Goal: Communication & Community: Participate in discussion

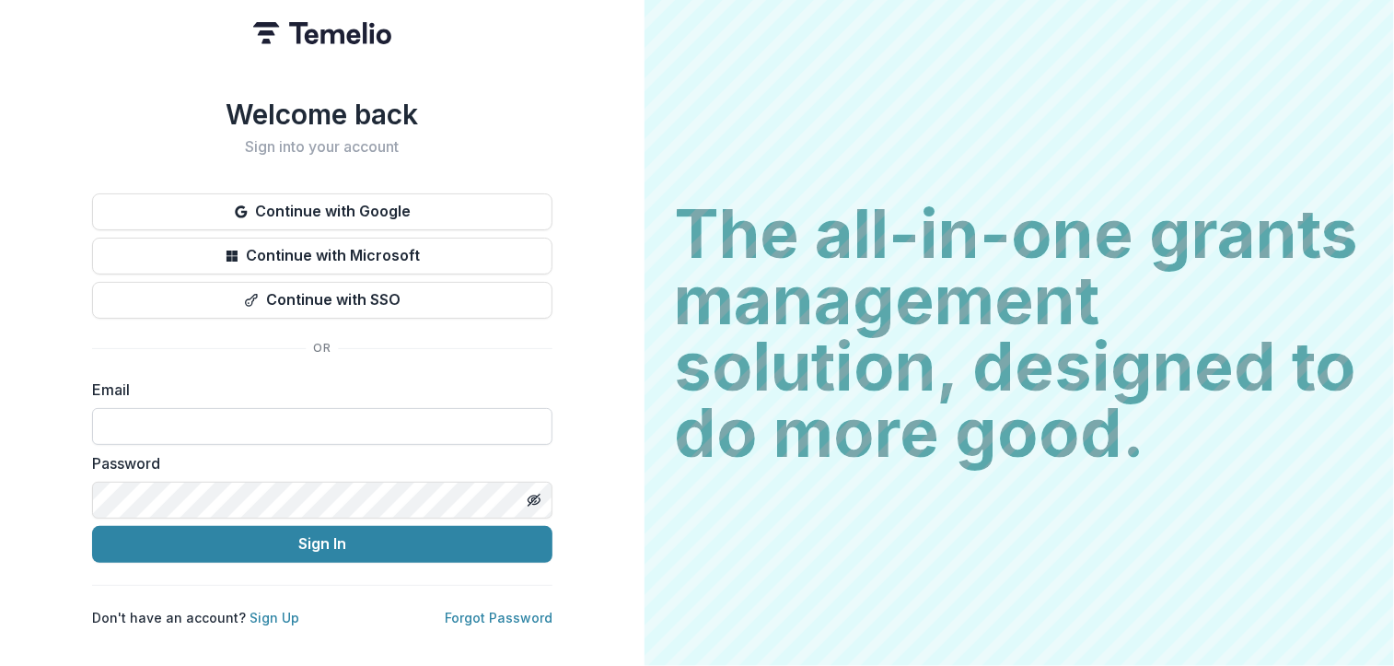
click at [291, 424] on input at bounding box center [322, 426] width 460 height 37
type input "**********"
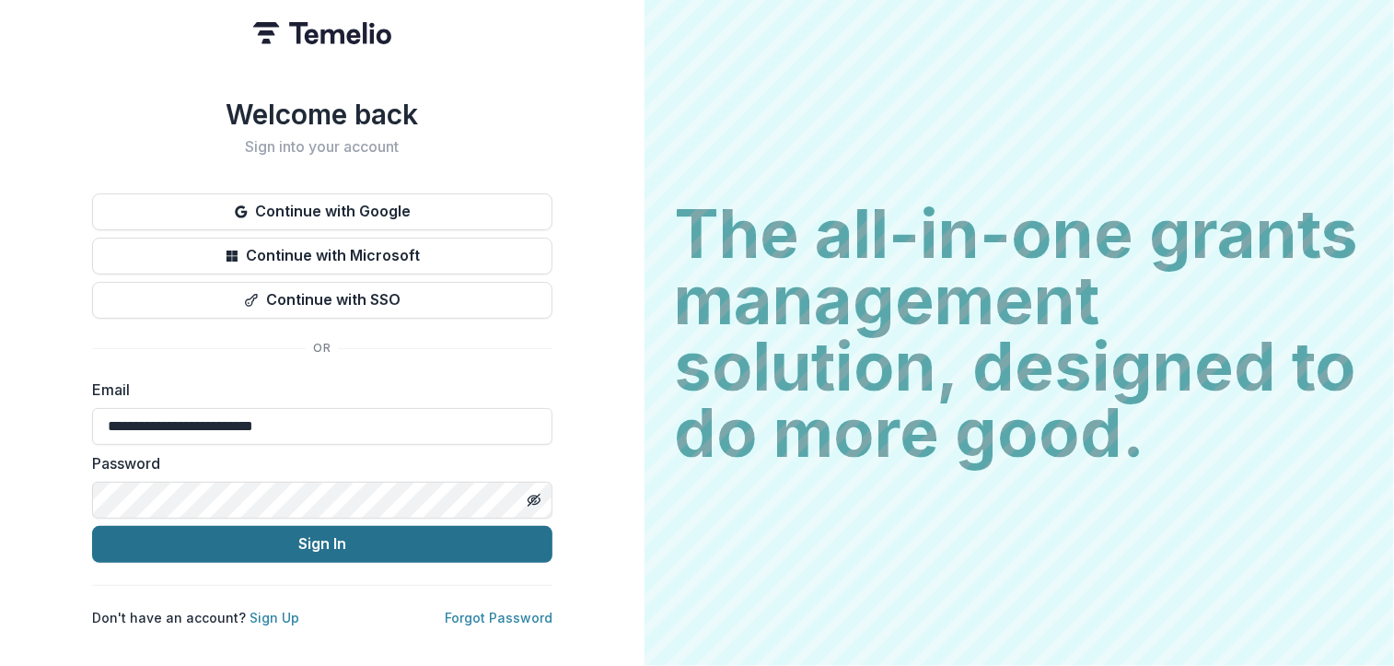
click at [279, 542] on button "Sign In" at bounding box center [322, 544] width 460 height 37
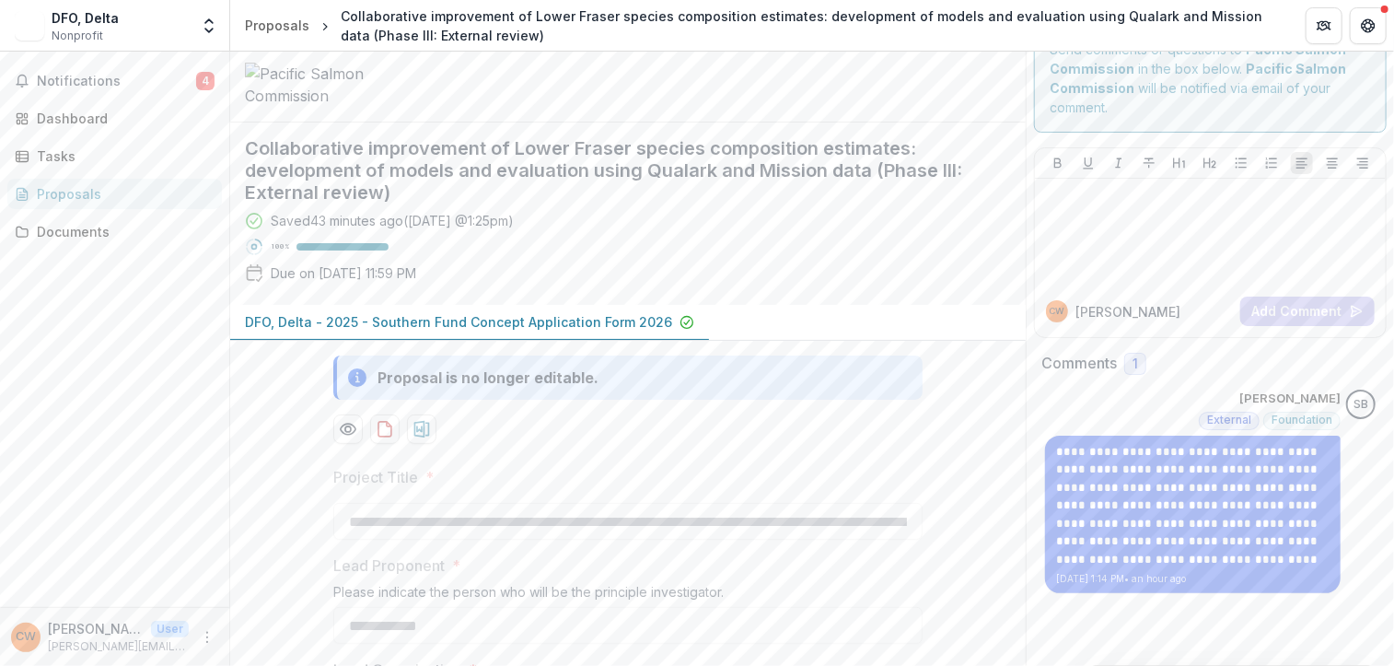
scroll to position [41, 0]
click at [1155, 222] on div at bounding box center [1210, 234] width 336 height 92
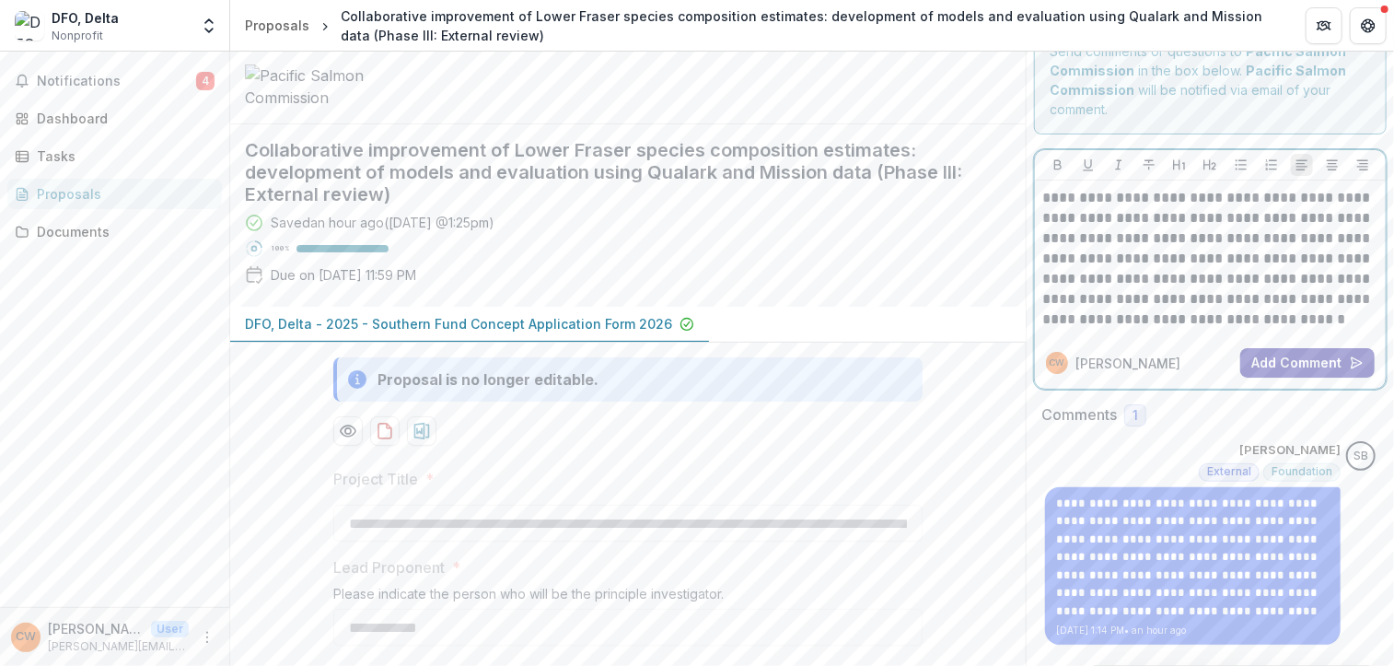
click at [1266, 358] on button "Add Comment" at bounding box center [1307, 362] width 134 height 29
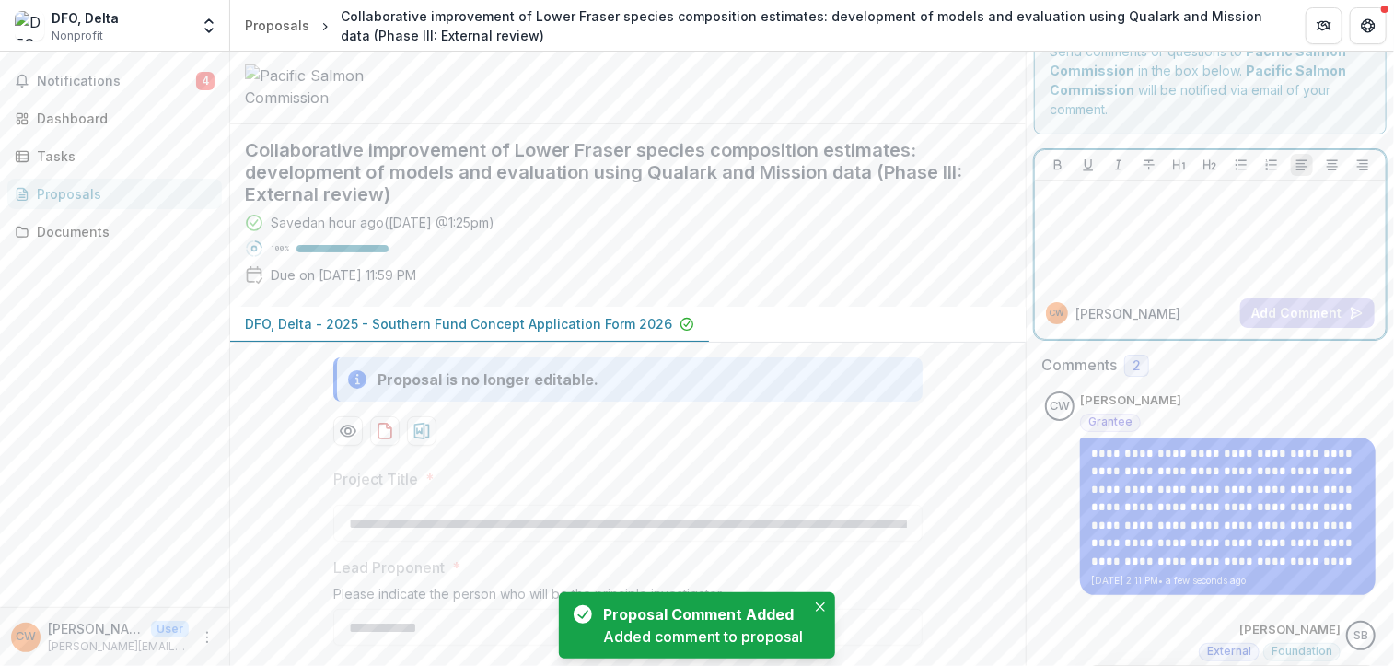
click at [1182, 235] on div at bounding box center [1210, 234] width 336 height 92
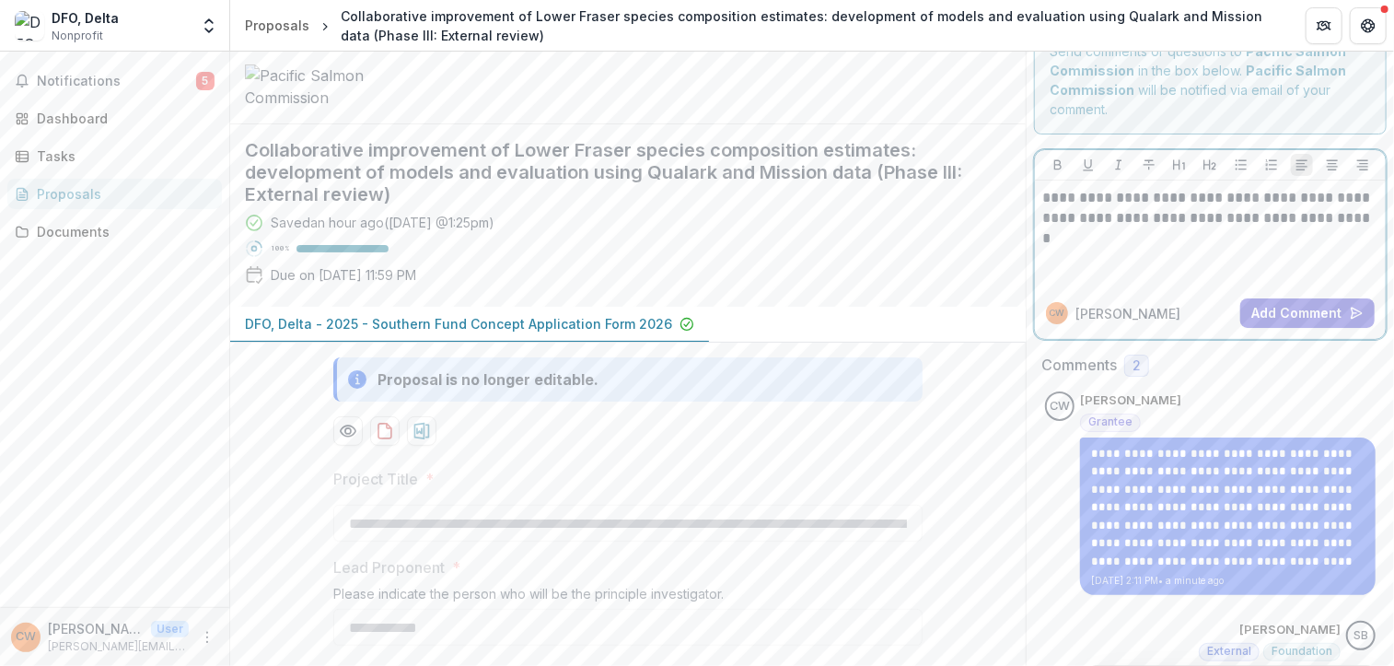
click at [1260, 241] on div "**********" at bounding box center [1210, 234] width 336 height 92
click at [1260, 242] on div "**********" at bounding box center [1210, 234] width 336 height 92
click at [1339, 316] on button "Add Comment" at bounding box center [1307, 312] width 134 height 29
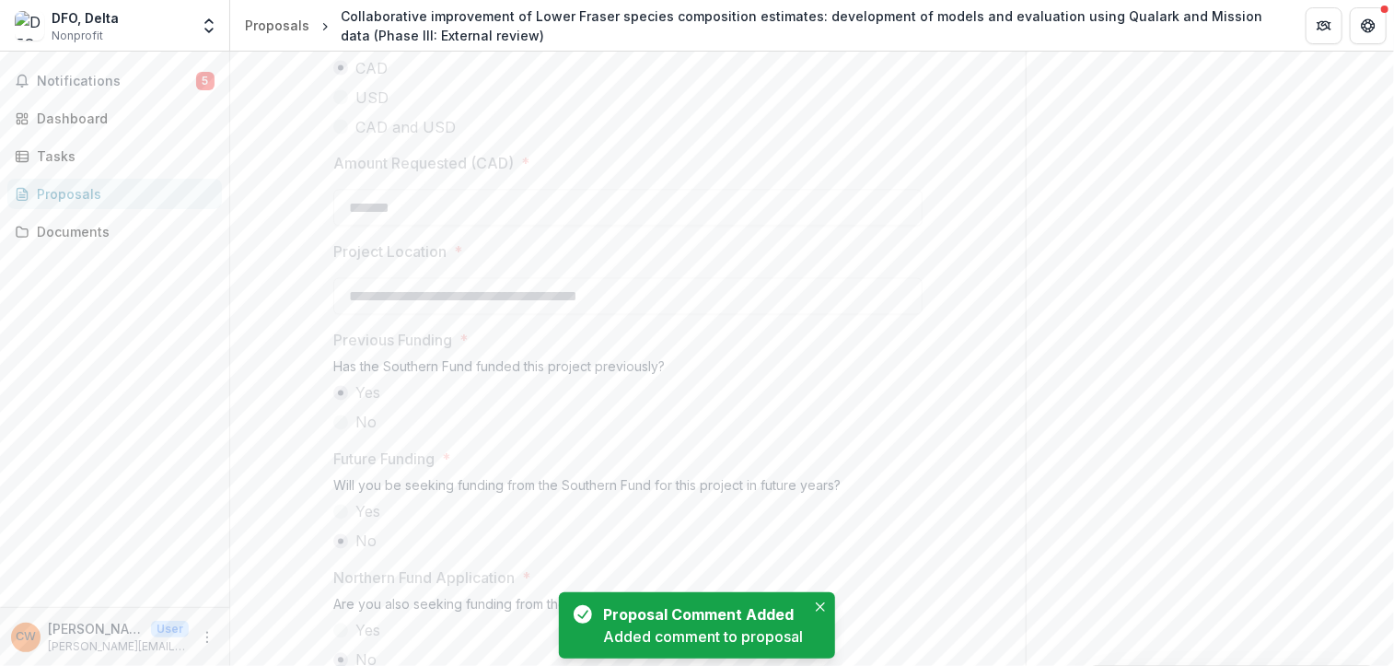
scroll to position [2121, 0]
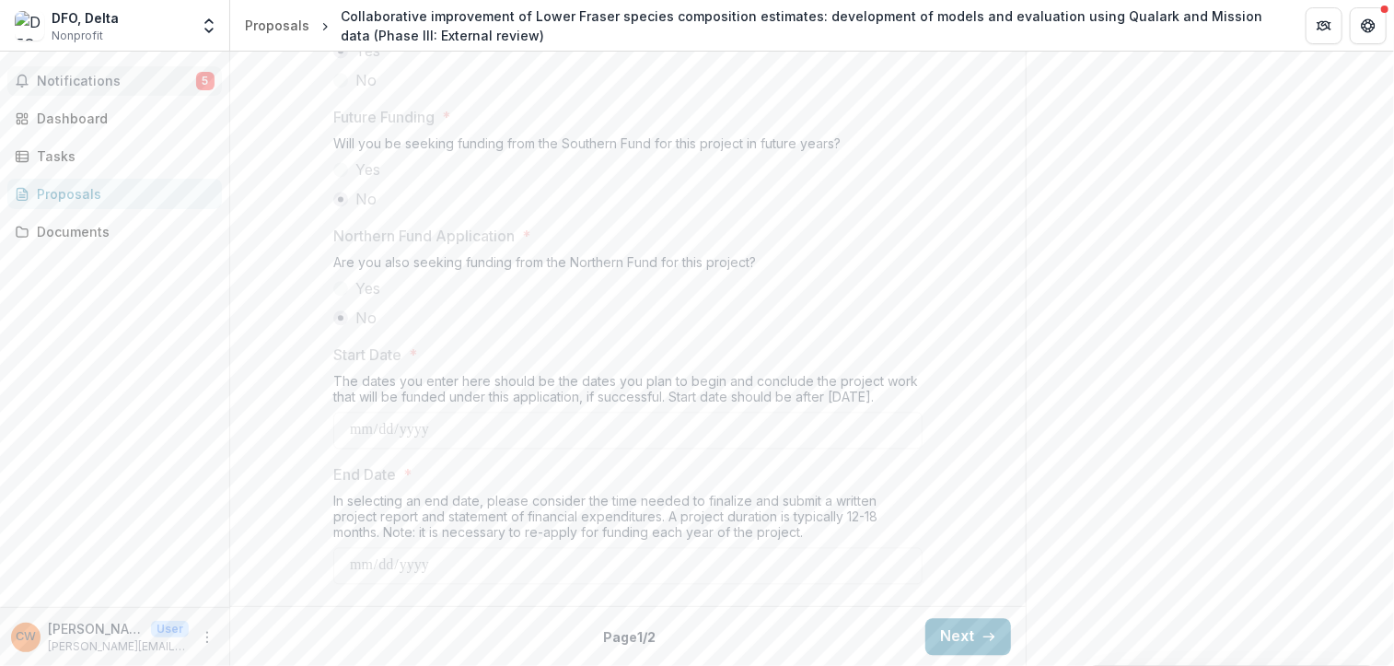
click at [99, 71] on button "Notifications 5" at bounding box center [114, 80] width 215 height 29
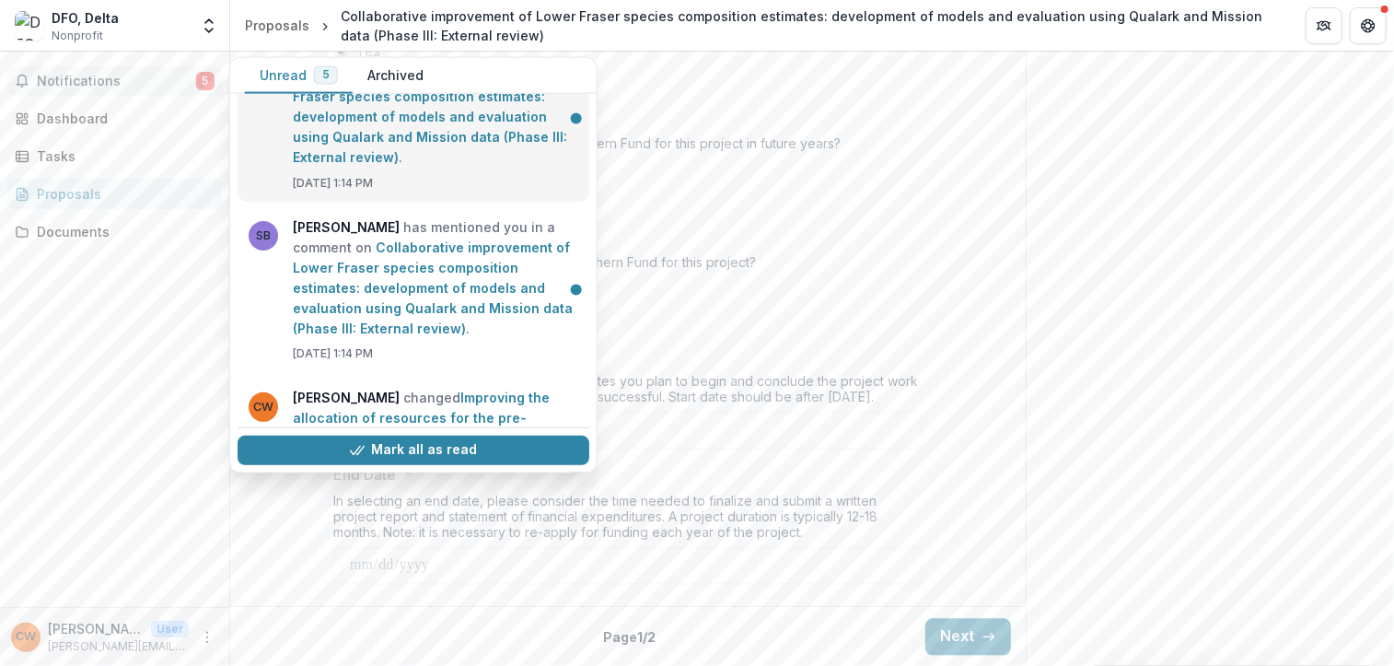
scroll to position [230, 0]
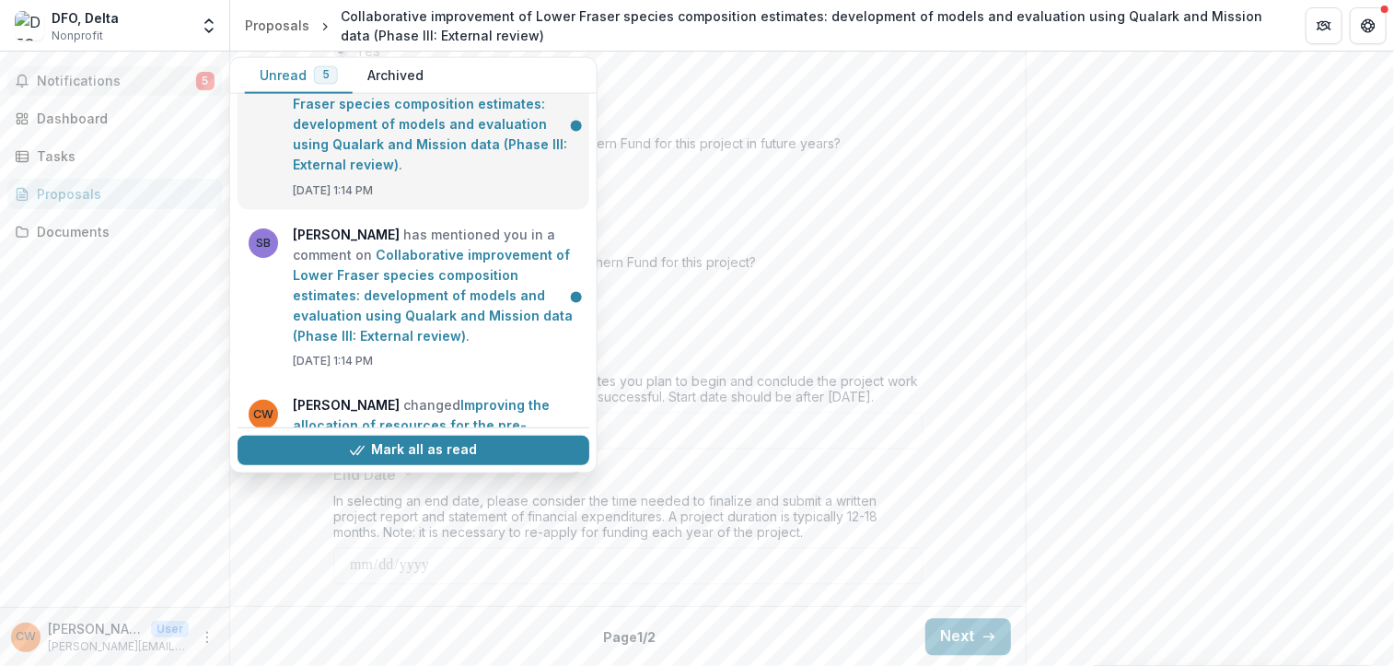
click at [335, 332] on link "Collaborative improvement of Lower Fraser species composition estimates: develo…" at bounding box center [433, 295] width 280 height 97
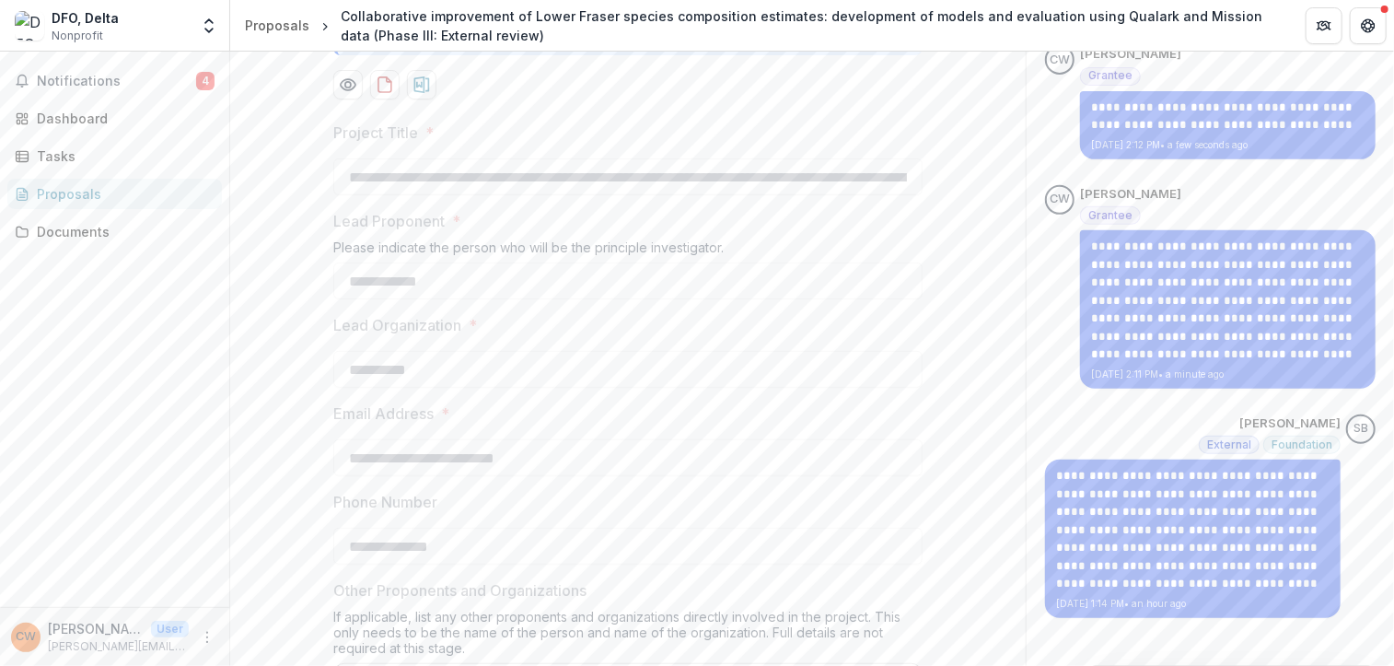
scroll to position [394, 0]
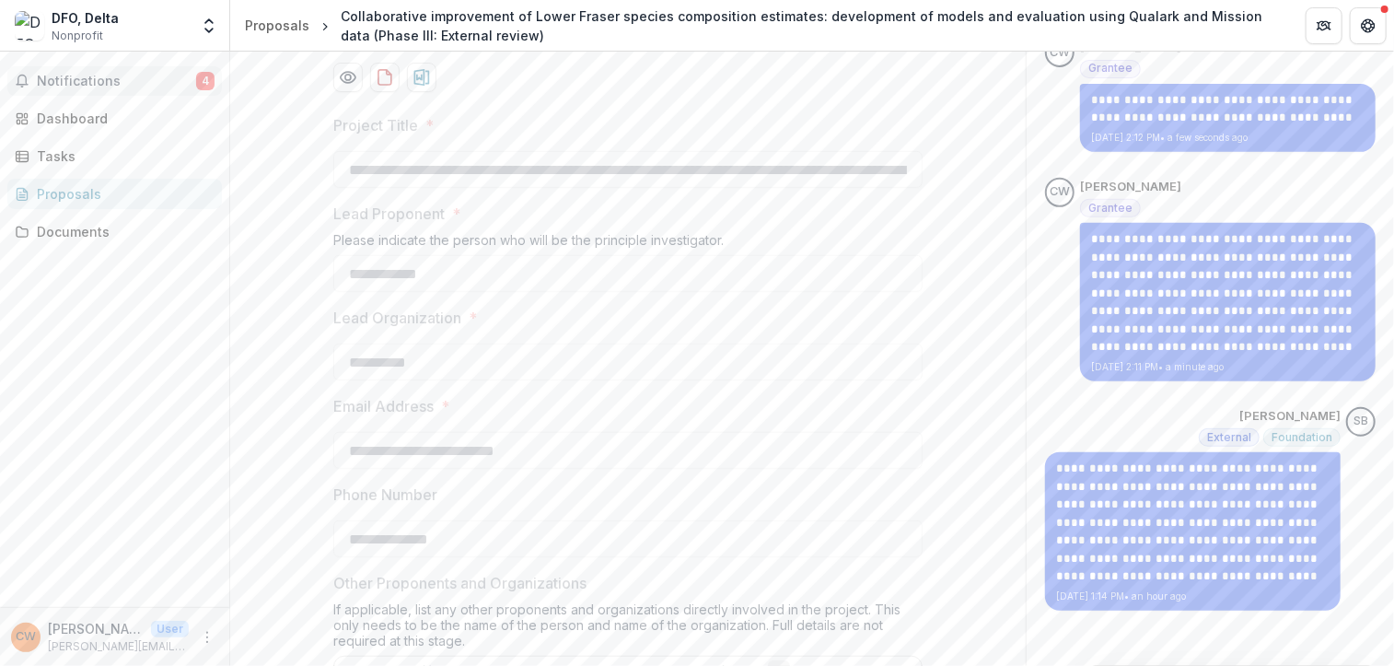
click at [166, 87] on span "Notifications" at bounding box center [116, 82] width 159 height 16
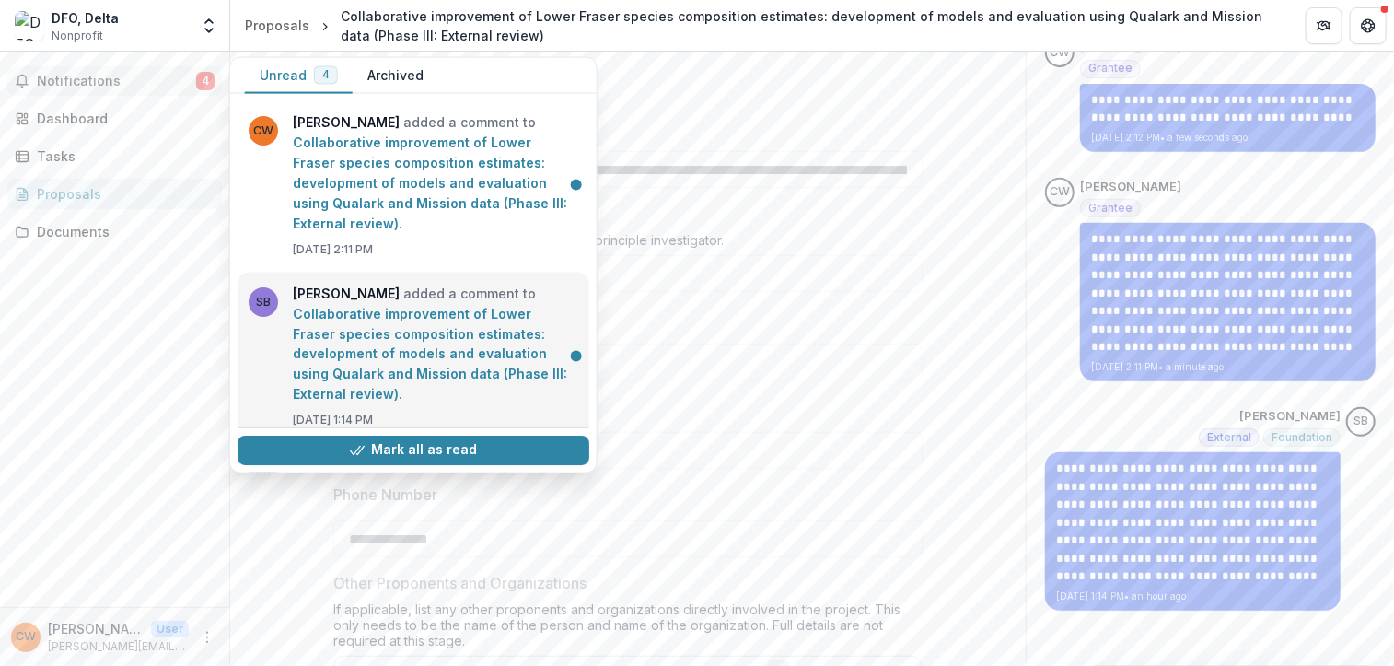
click at [293, 366] on link "Collaborative improvement of Lower Fraser species composition estimates: develo…" at bounding box center [430, 354] width 274 height 97
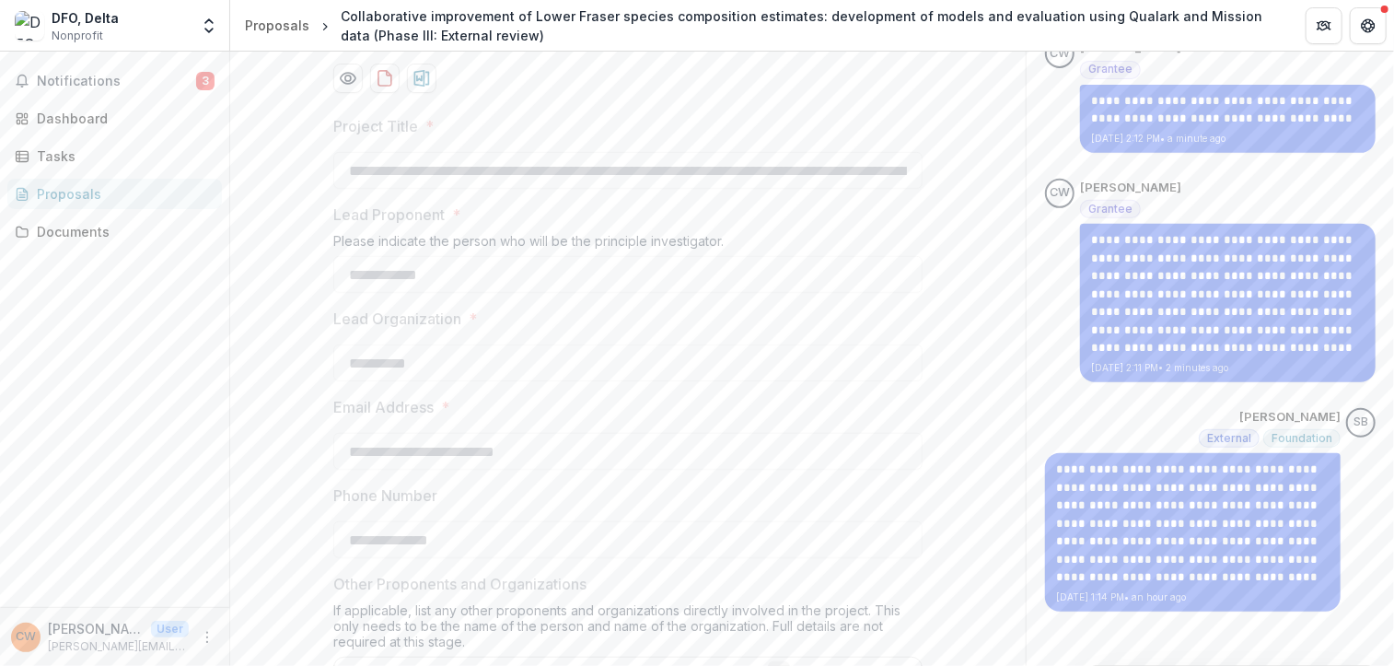
scroll to position [0, 0]
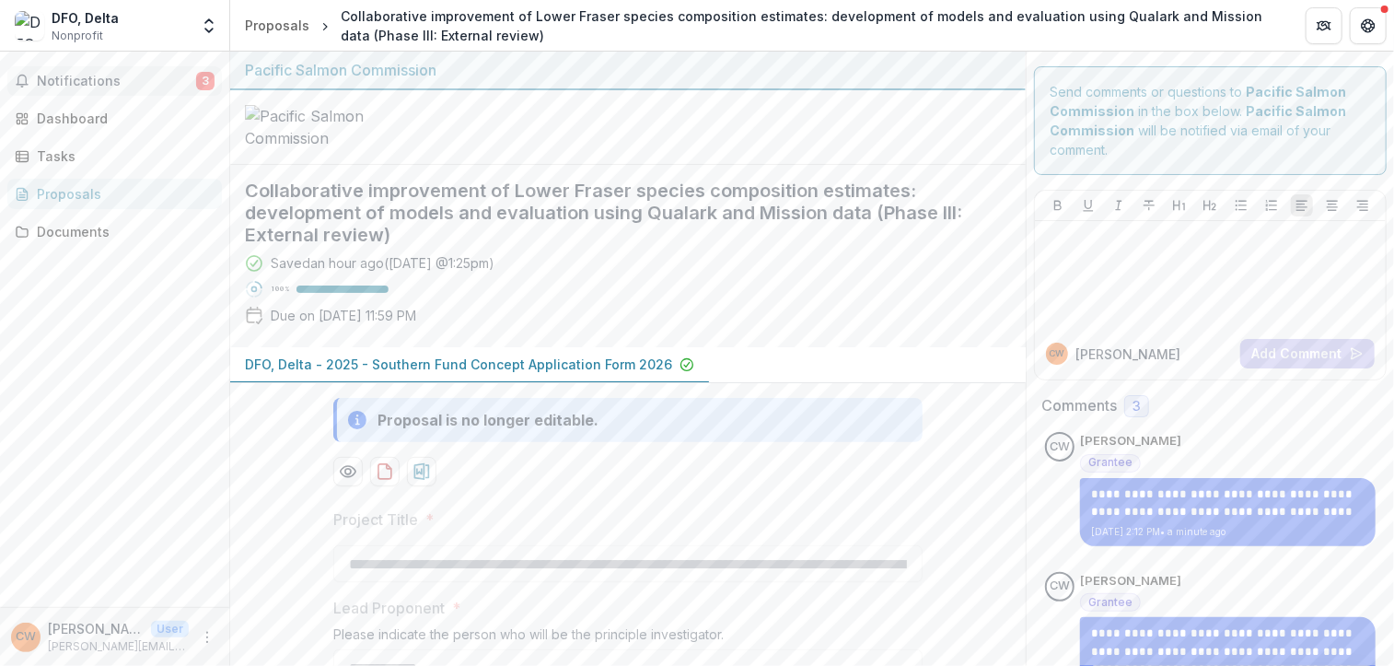
click at [146, 83] on span "Notifications" at bounding box center [116, 82] width 159 height 16
click at [144, 86] on span "Notifications" at bounding box center [116, 82] width 159 height 16
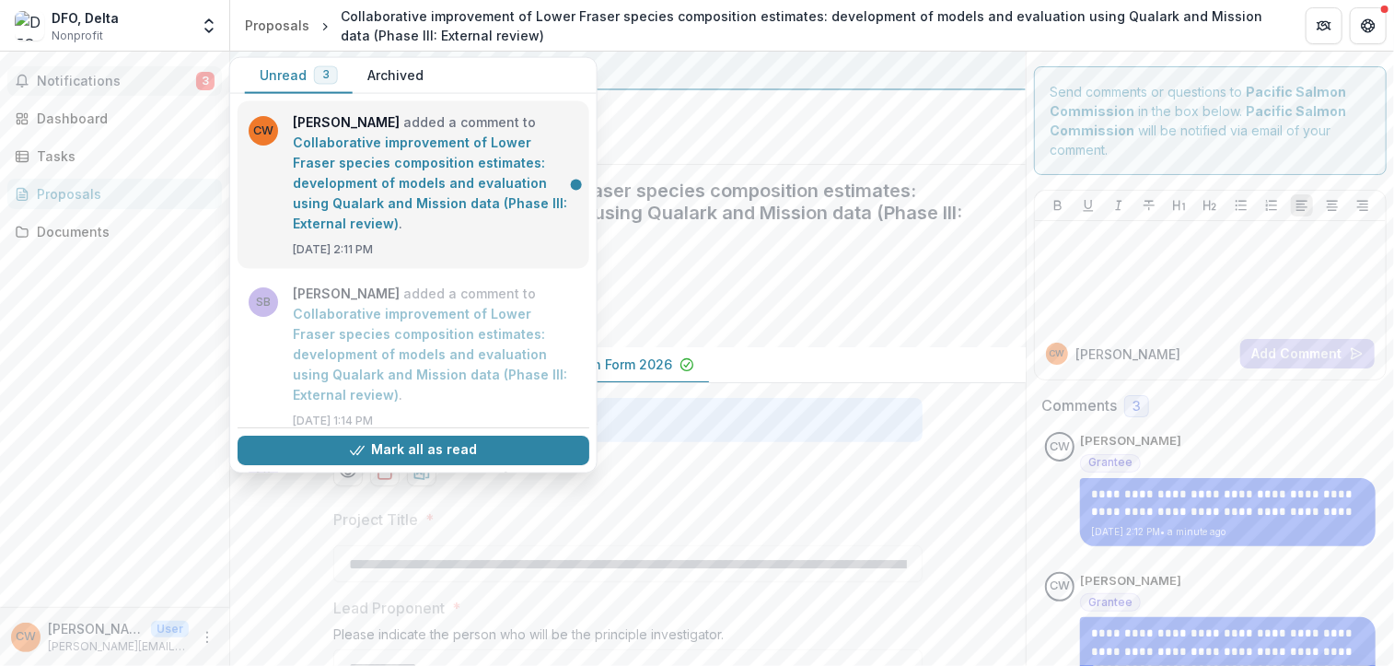
click at [519, 204] on link "Collaborative improvement of Lower Fraser species composition estimates: develo…" at bounding box center [430, 182] width 274 height 97
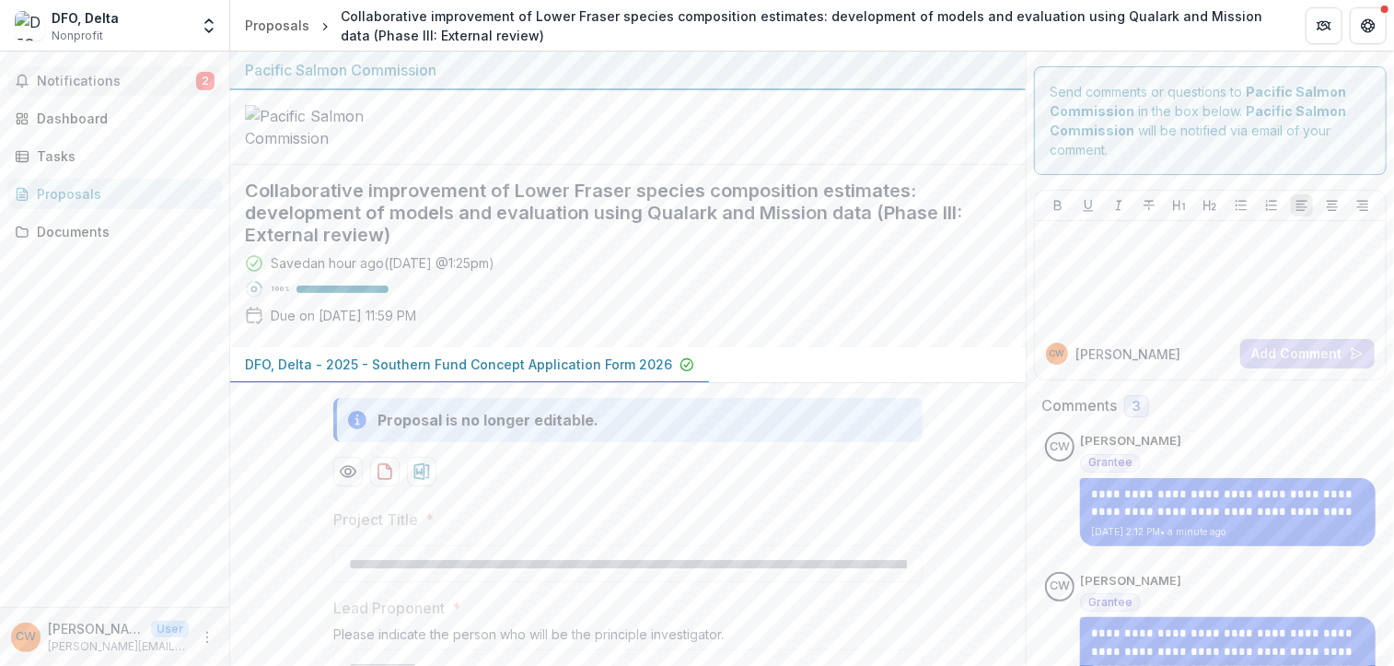
click at [149, 77] on span "Notifications" at bounding box center [116, 82] width 159 height 16
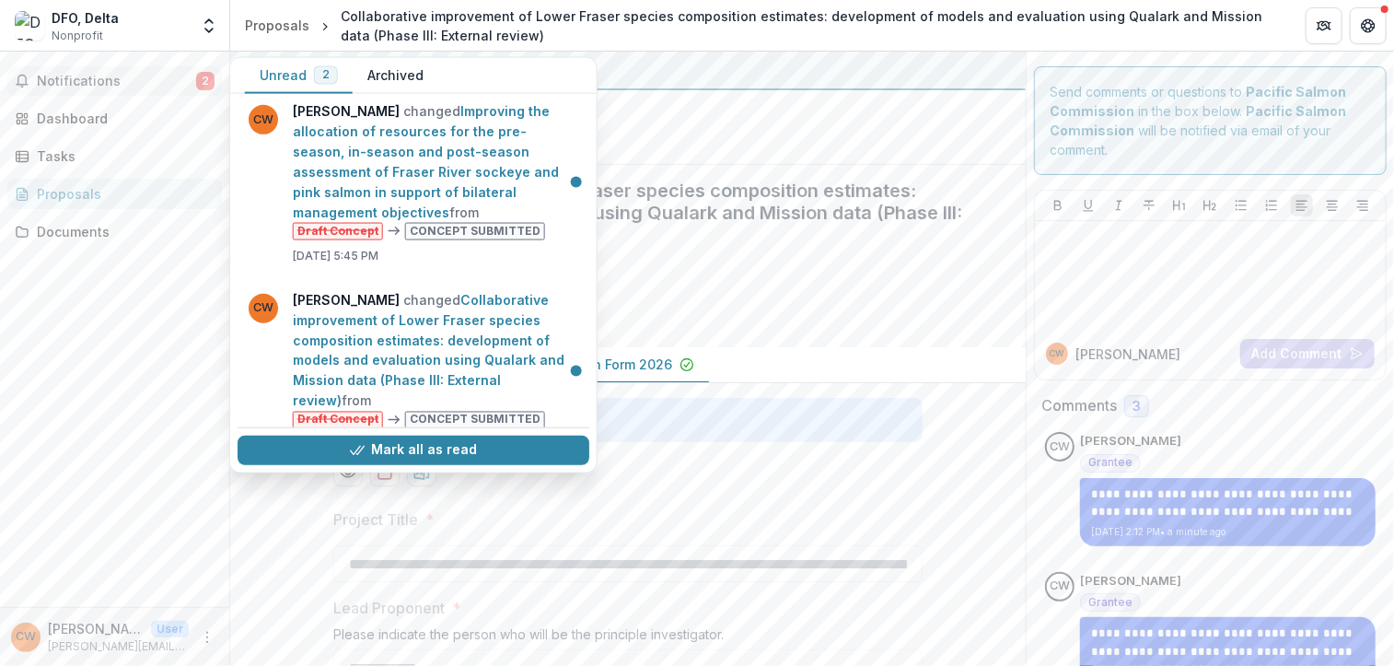
scroll to position [526, 0]
click at [293, 203] on link "Improving the allocation of resources for the pre-season, in-season and post-se…" at bounding box center [426, 160] width 266 height 117
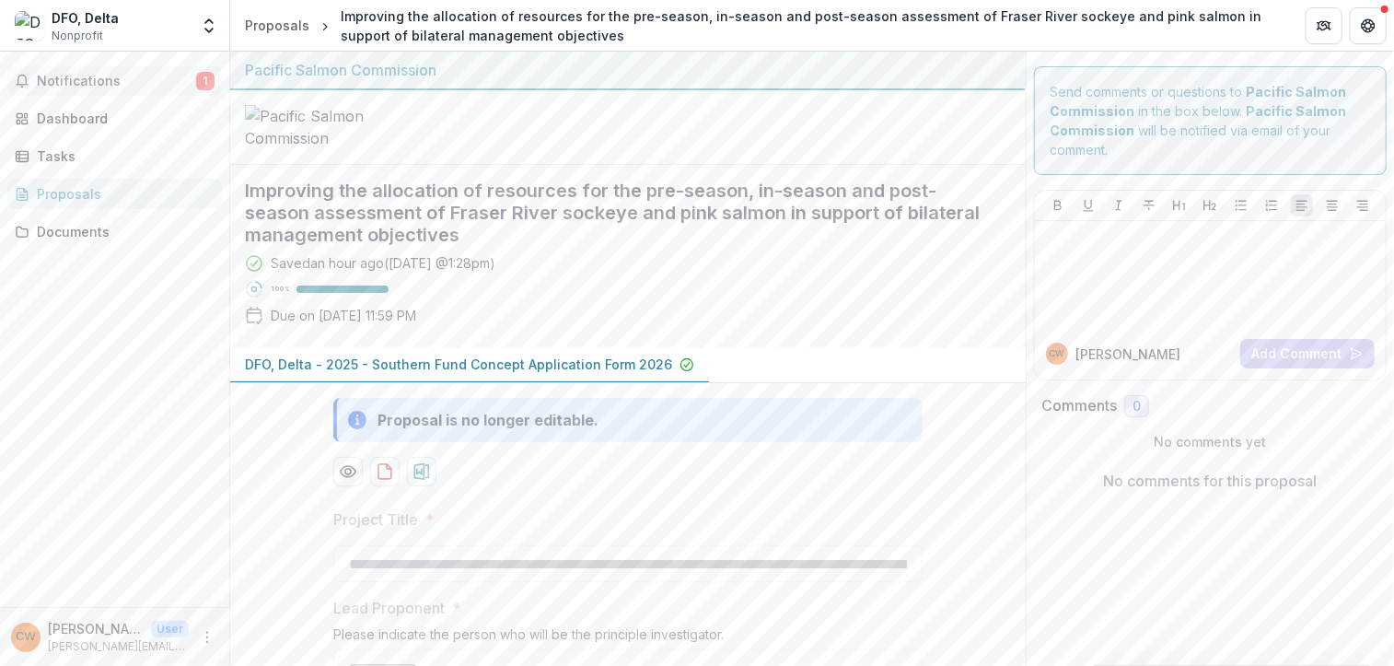
click at [169, 87] on span "Notifications" at bounding box center [116, 82] width 159 height 16
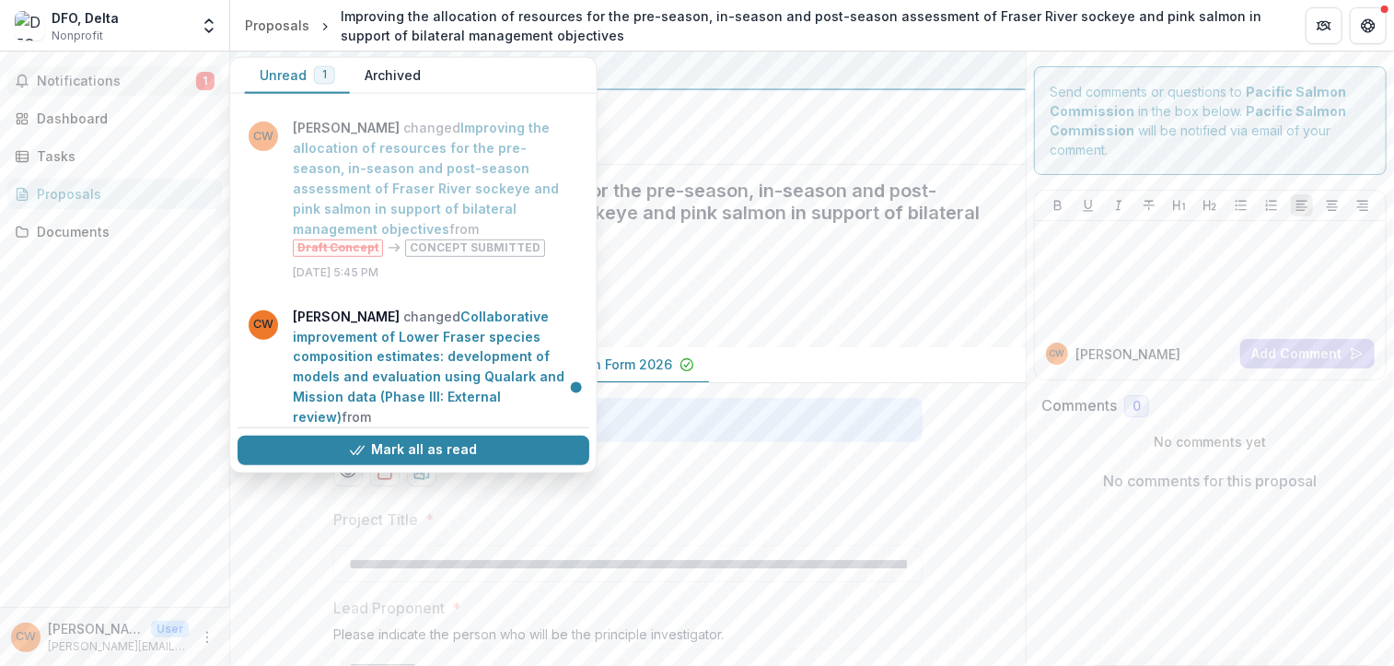
scroll to position [564, 0]
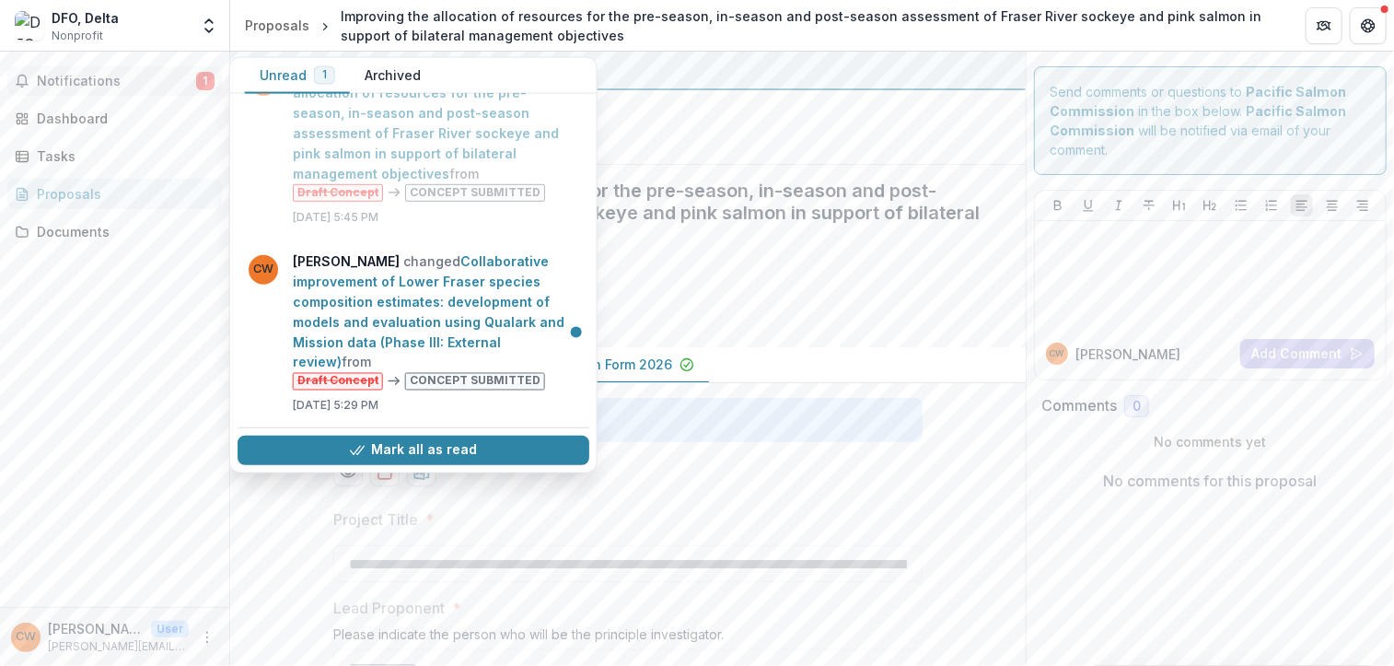
click at [504, 292] on link "Collaborative improvement of Lower Fraser species composition estimates: develo…" at bounding box center [429, 310] width 272 height 117
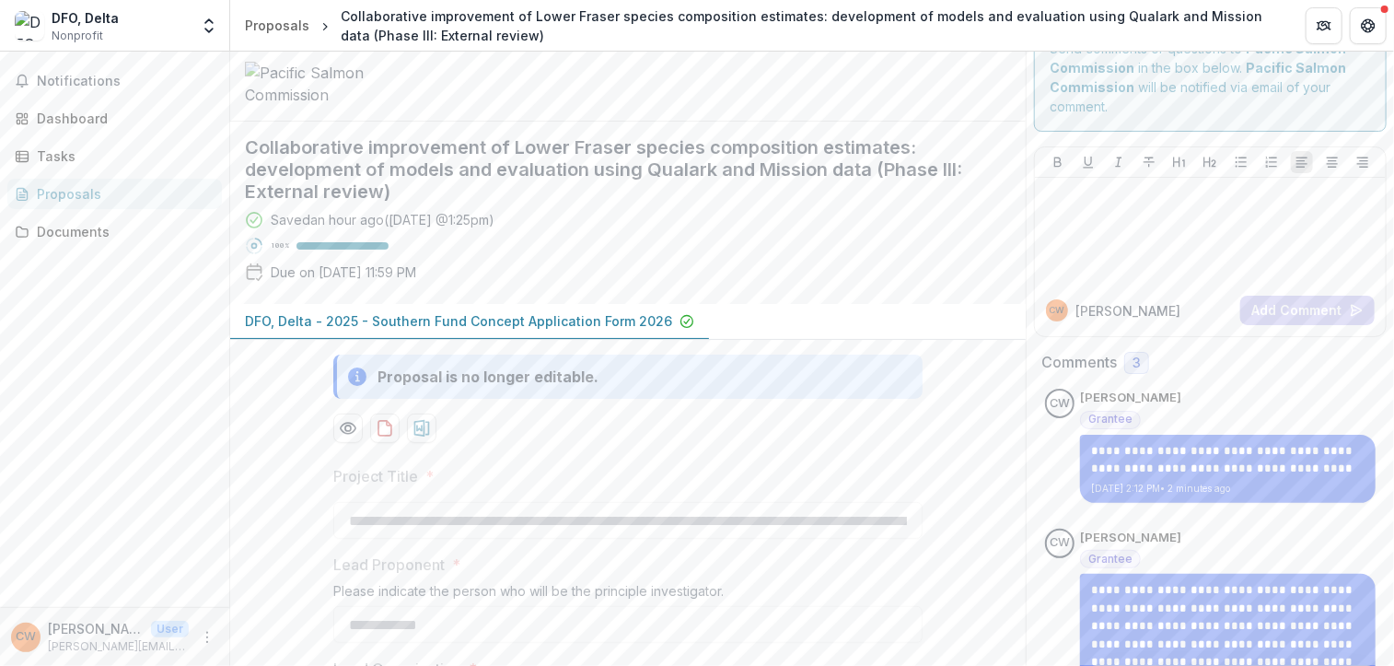
scroll to position [44, 0]
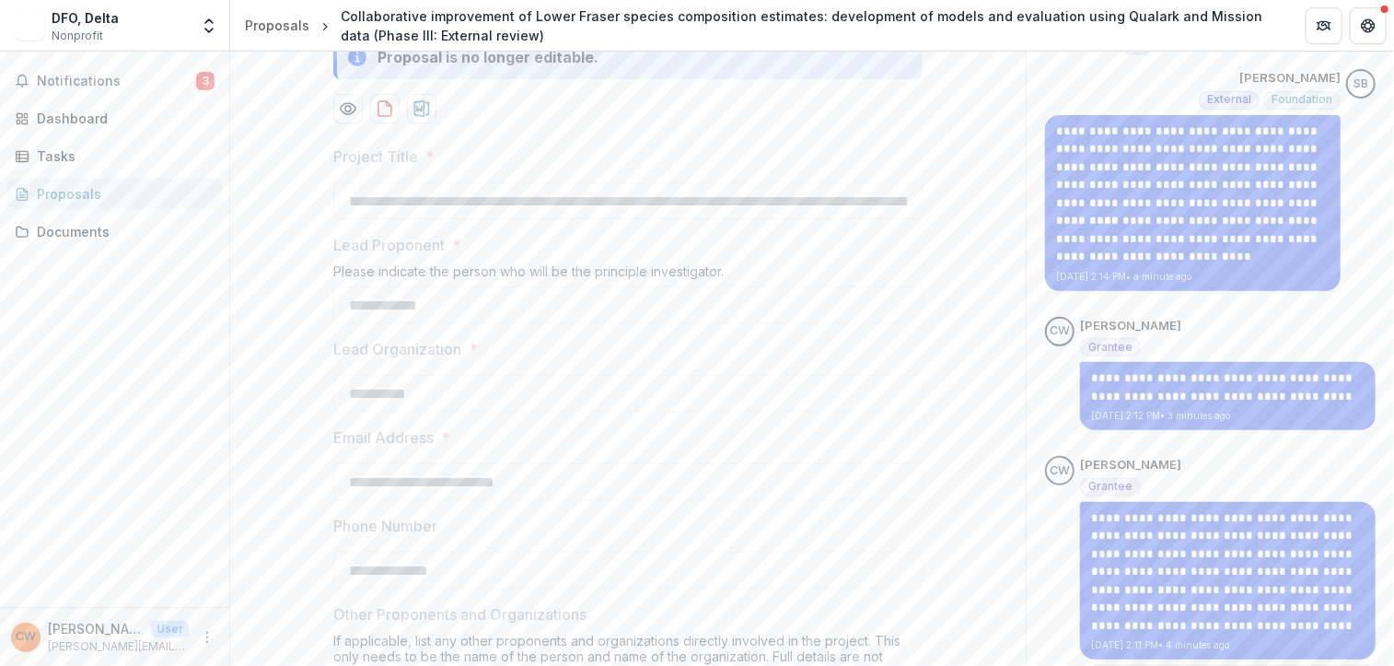
scroll to position [361, 0]
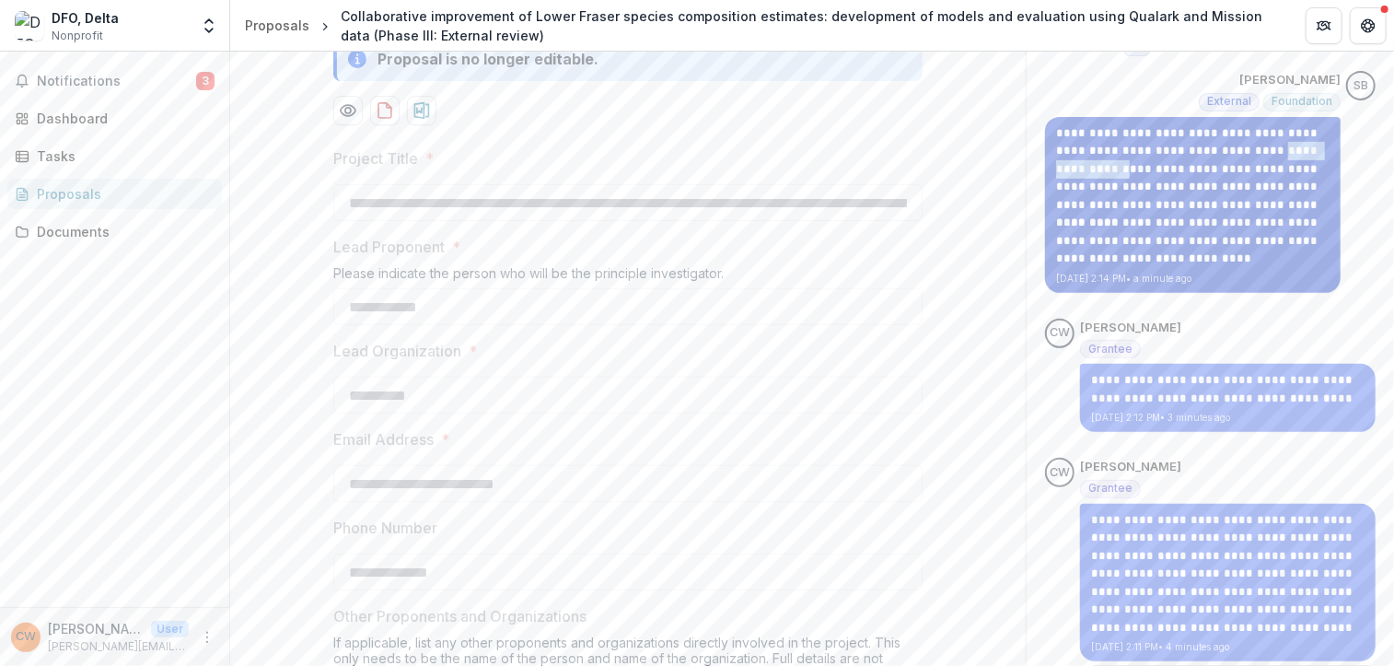
drag, startPoint x: 1212, startPoint y: 146, endPoint x: 1312, endPoint y: 148, distance: 100.4
click at [1312, 148] on p "**********" at bounding box center [1192, 169] width 273 height 90
copy p "**********"
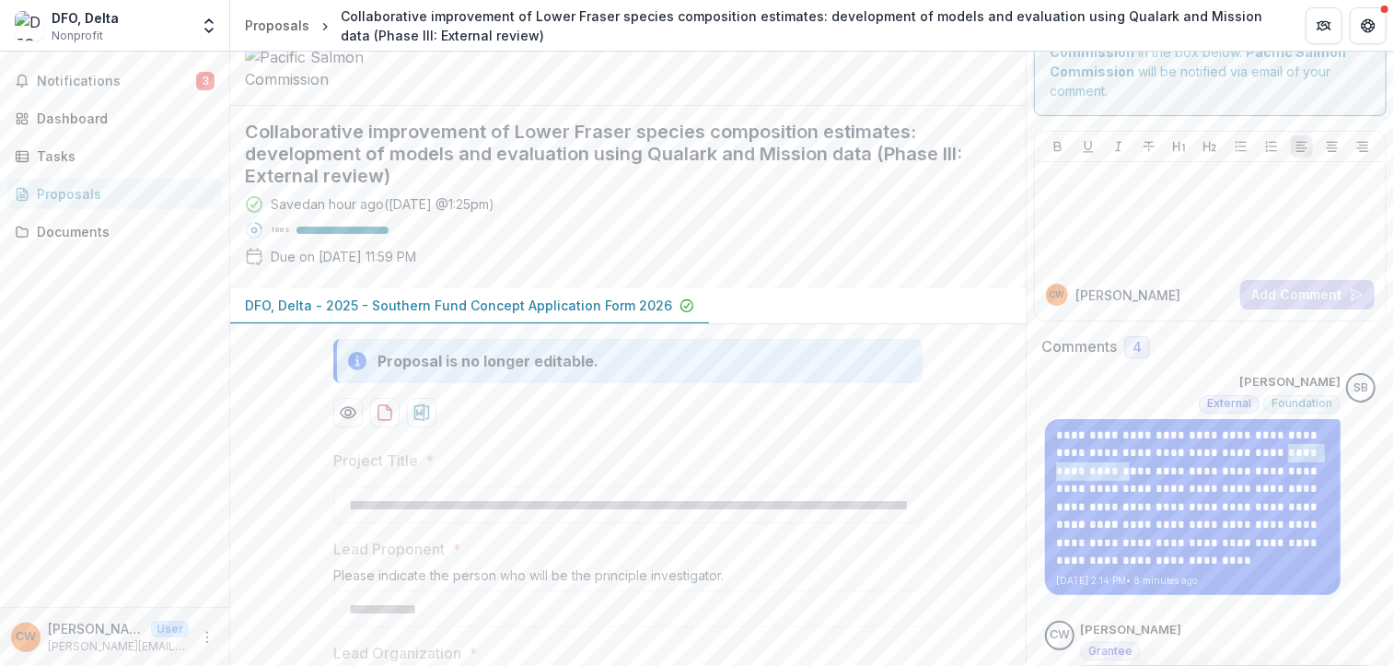
scroll to position [0, 0]
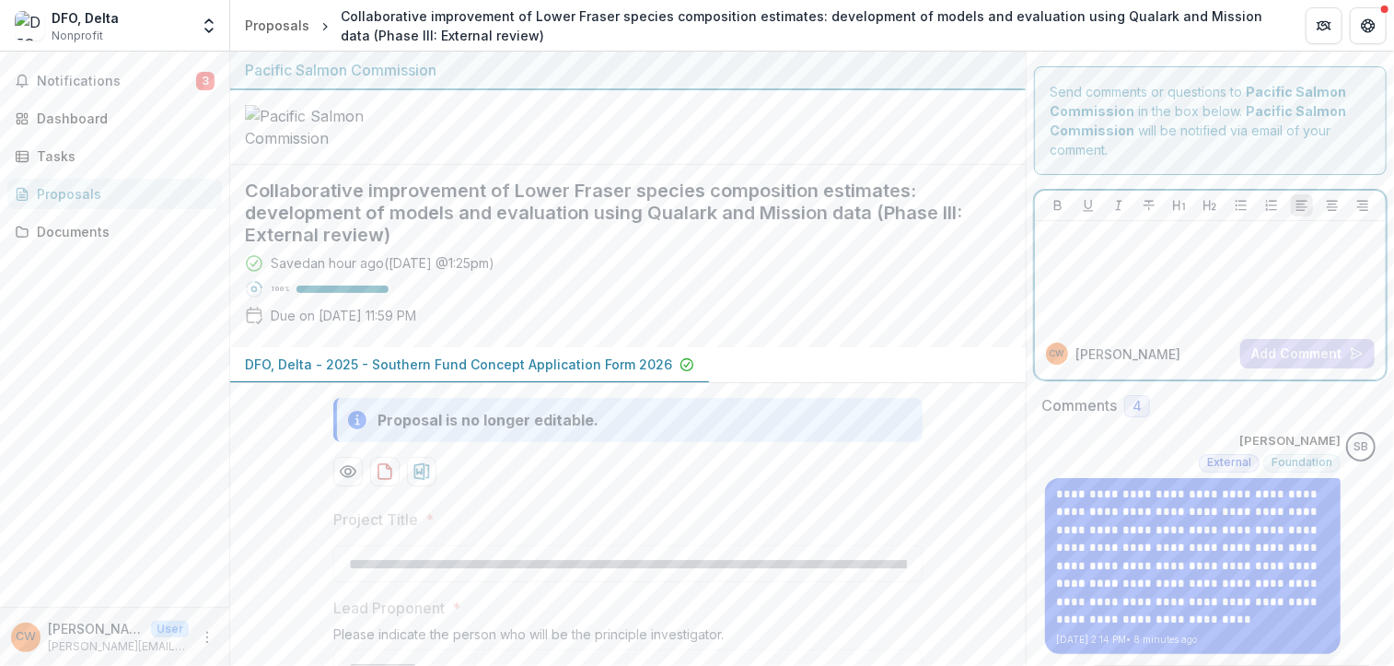
click at [1243, 260] on div at bounding box center [1210, 274] width 336 height 92
click at [1304, 349] on button "Add Comment" at bounding box center [1307, 353] width 134 height 29
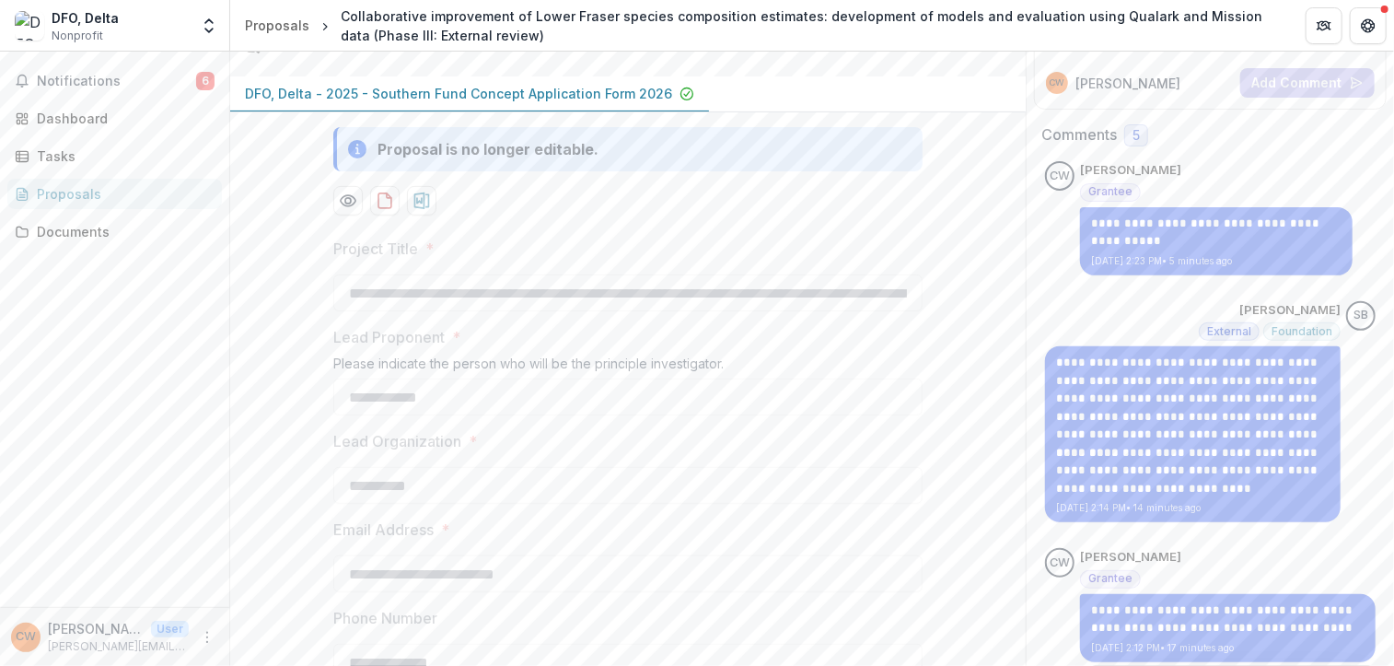
scroll to position [269, 0]
click at [128, 76] on span "Notifications" at bounding box center [116, 82] width 159 height 16
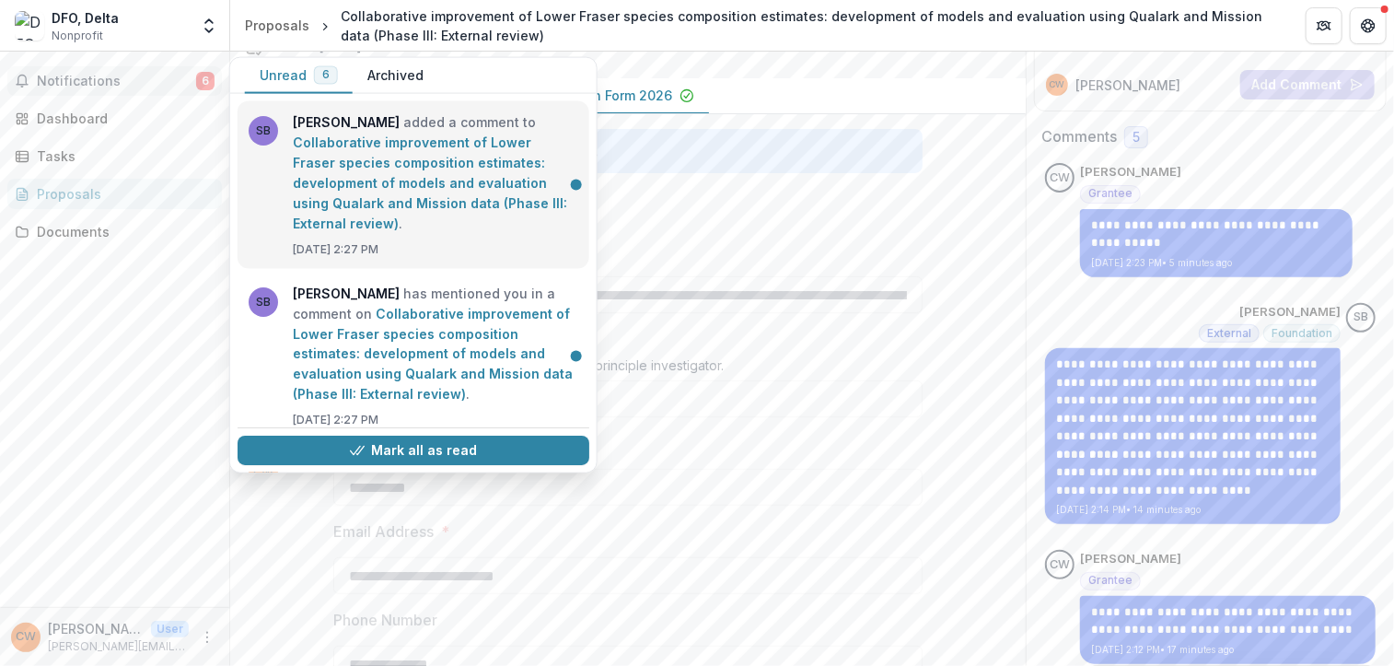
click at [346, 169] on link "Collaborative improvement of Lower Fraser species composition estimates: develo…" at bounding box center [430, 182] width 274 height 97
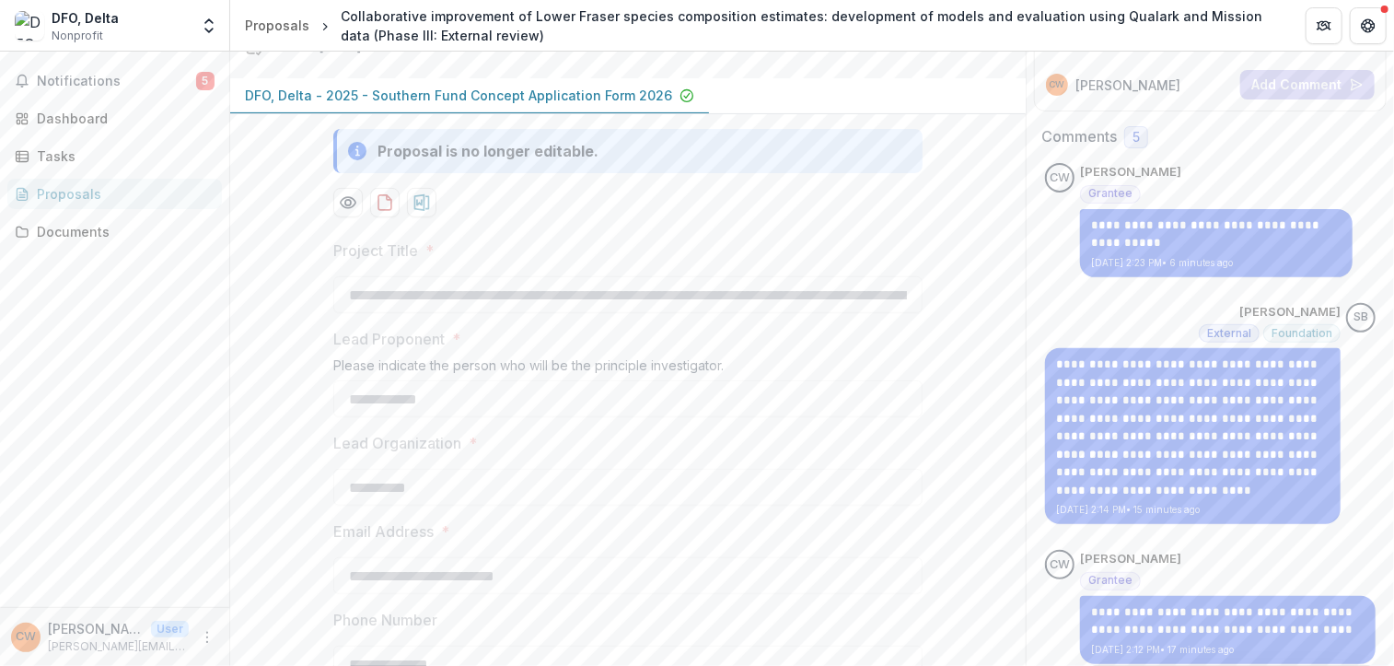
scroll to position [0, 0]
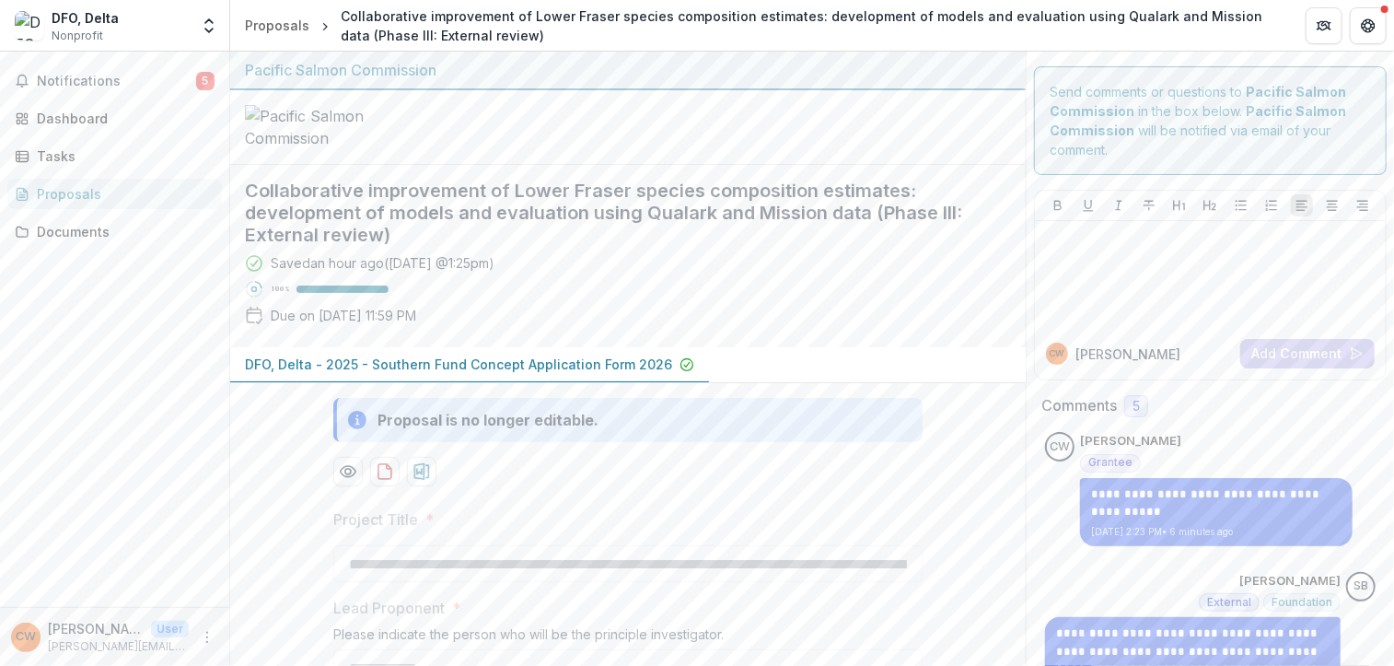
click at [155, 80] on span "Notifications" at bounding box center [116, 82] width 159 height 16
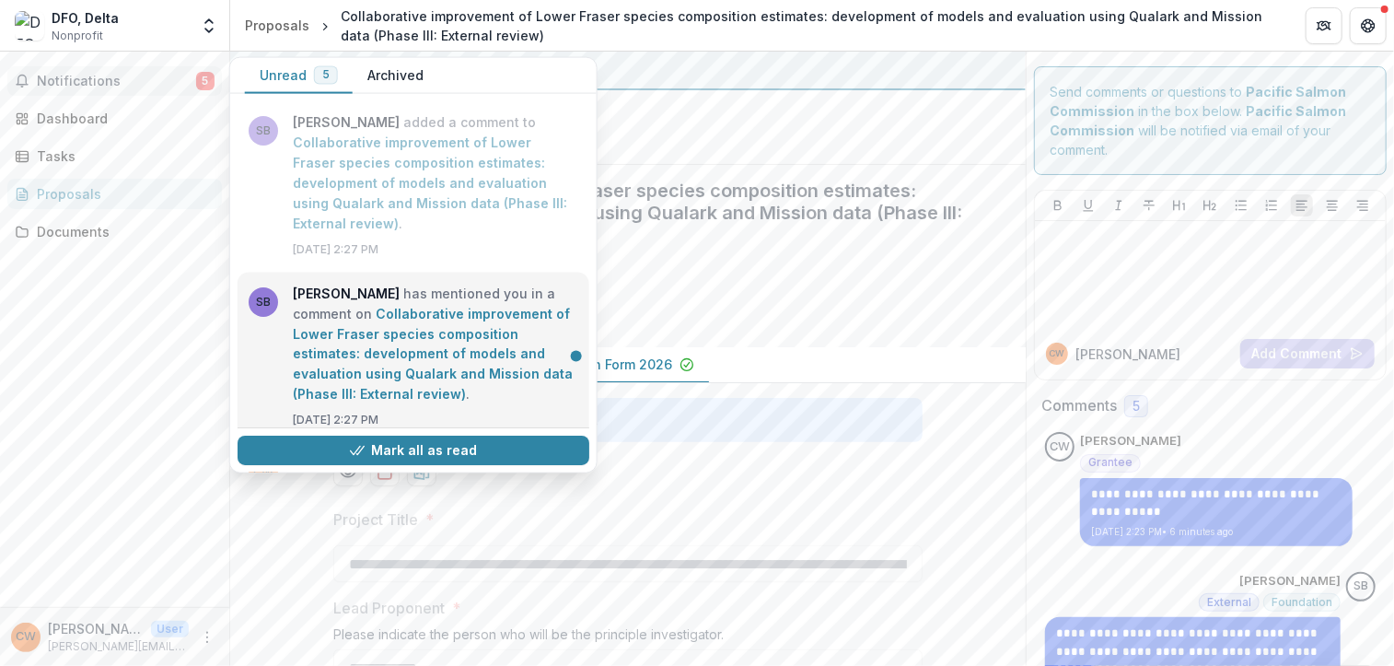
click at [477, 319] on link "Collaborative improvement of Lower Fraser species composition estimates: develo…" at bounding box center [433, 354] width 280 height 97
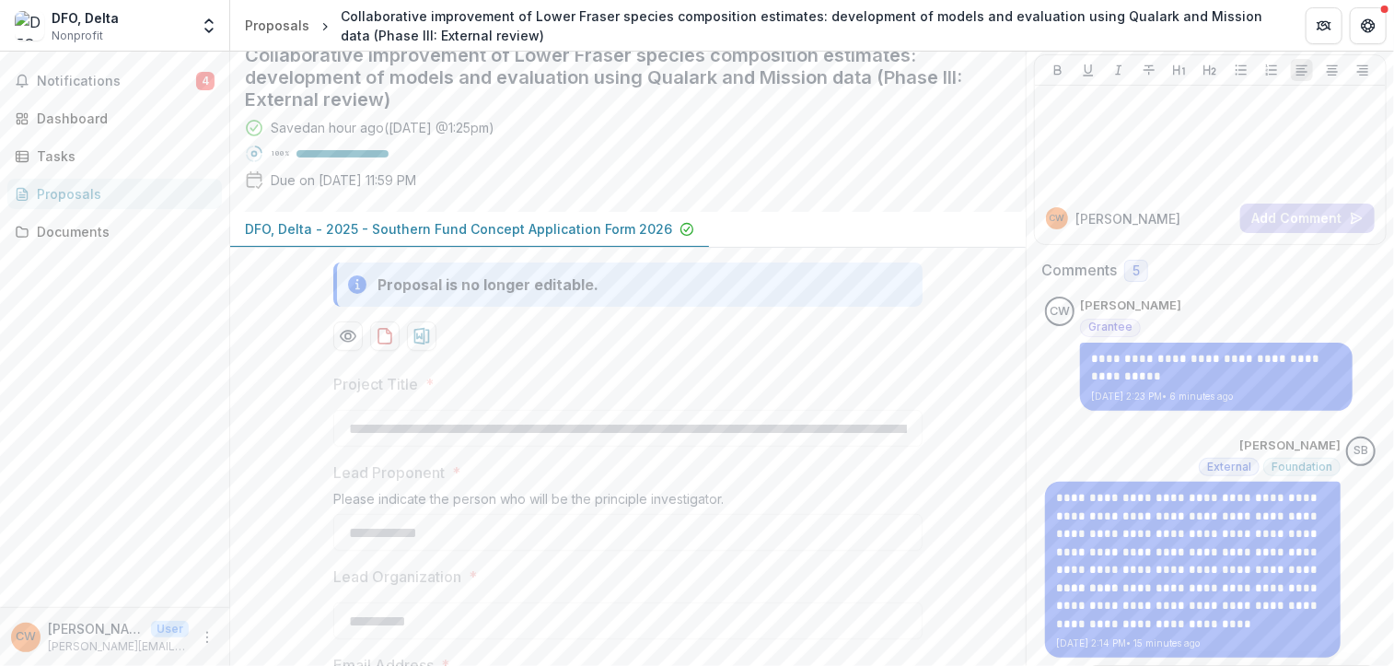
scroll to position [136, 0]
click at [1221, 167] on div at bounding box center [1210, 138] width 336 height 92
